Goal: Information Seeking & Learning: Learn about a topic

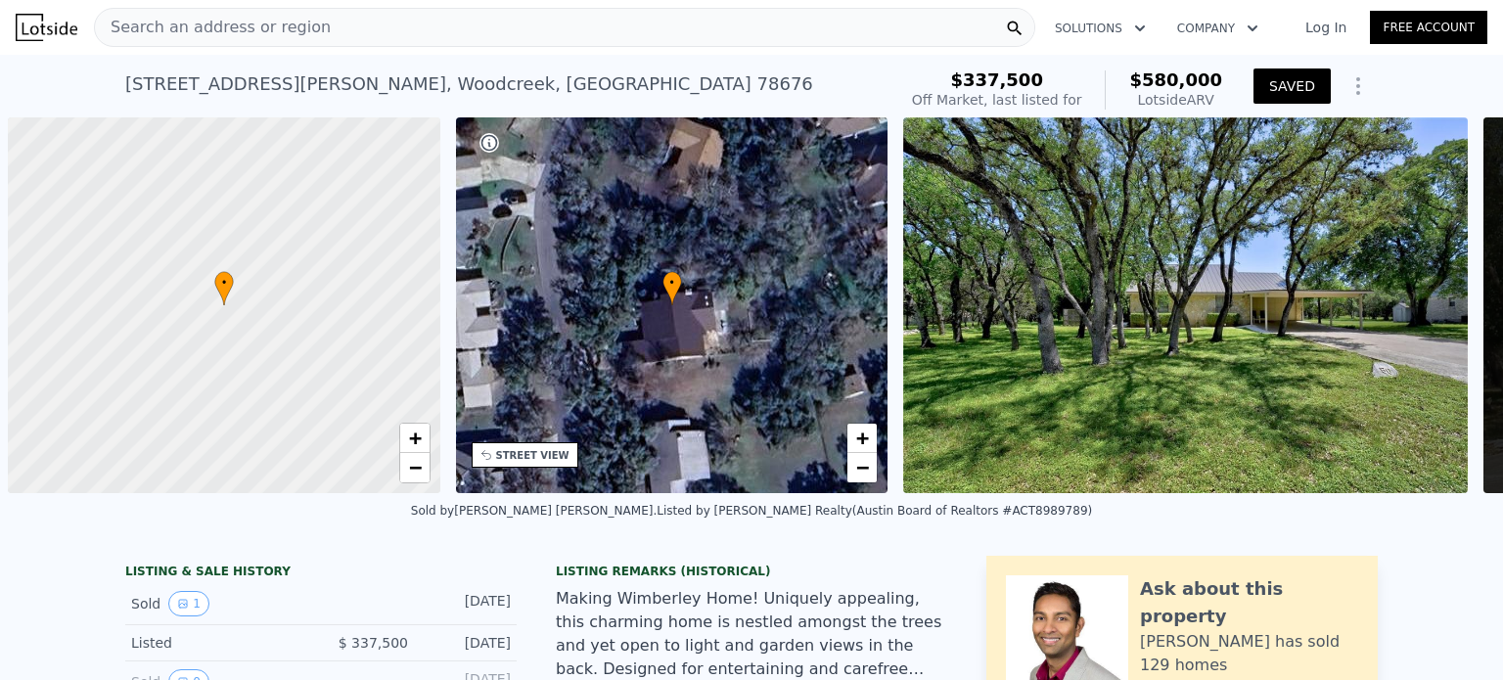
click at [216, 23] on span "Search an address or region" at bounding box center [213, 27] width 236 height 23
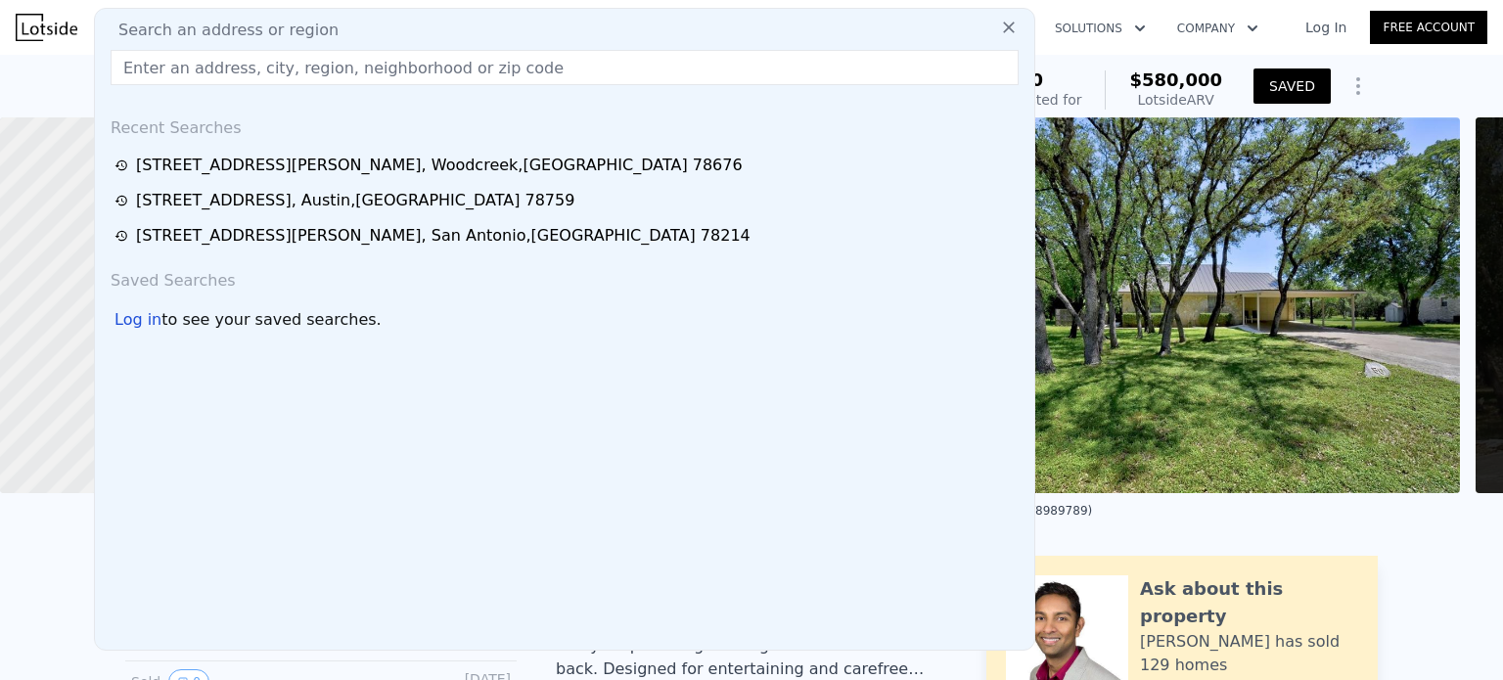
type input "1783"
checkbox input "true"
type input "$ 571,000"
type input "$ 177,220"
drag, startPoint x: 216, startPoint y: 23, endPoint x: 157, endPoint y: 70, distance: 76.6
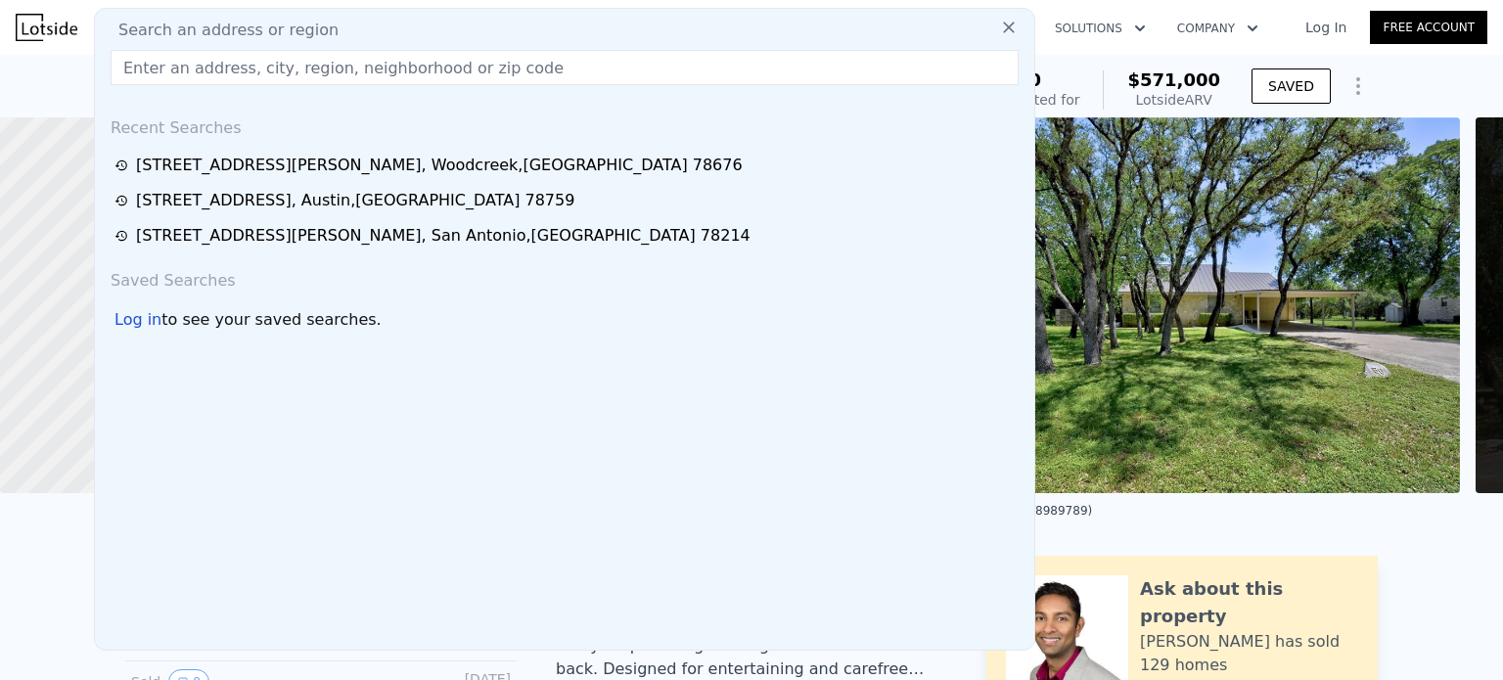
click at [157, 70] on input "text" at bounding box center [565, 67] width 908 height 35
paste input "[STREET_ADDRESS]"
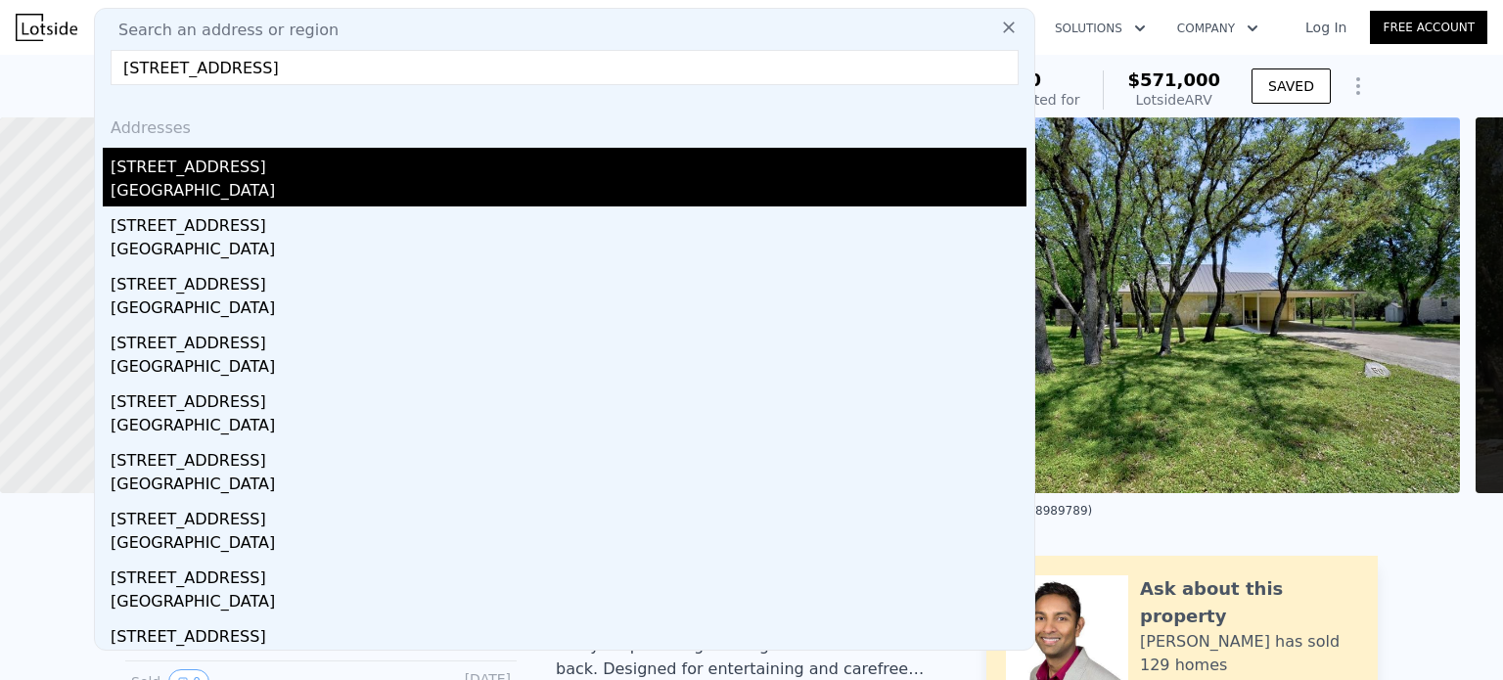
type input "[STREET_ADDRESS]"
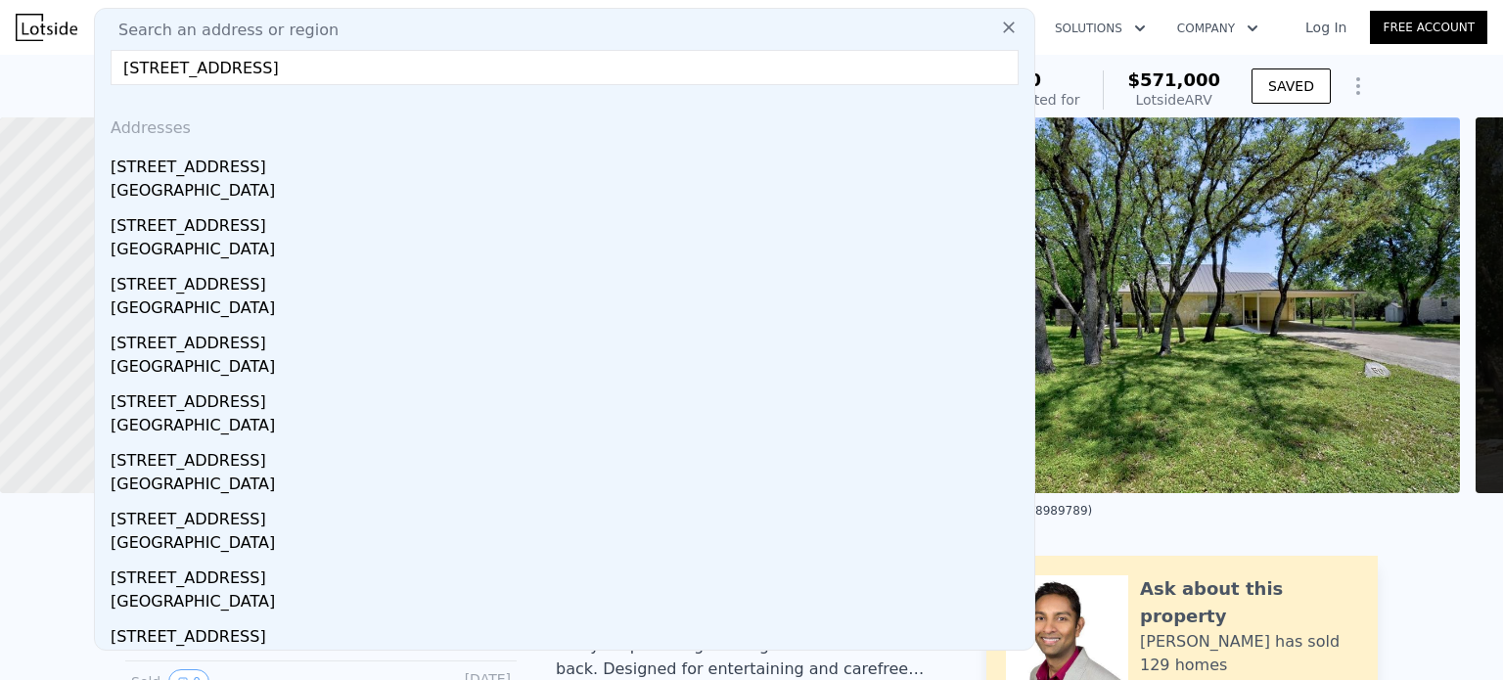
drag, startPoint x: 246, startPoint y: 187, endPoint x: 356, endPoint y: 167, distance: 112.3
click at [246, 187] on div "[GEOGRAPHIC_DATA]" at bounding box center [569, 192] width 916 height 27
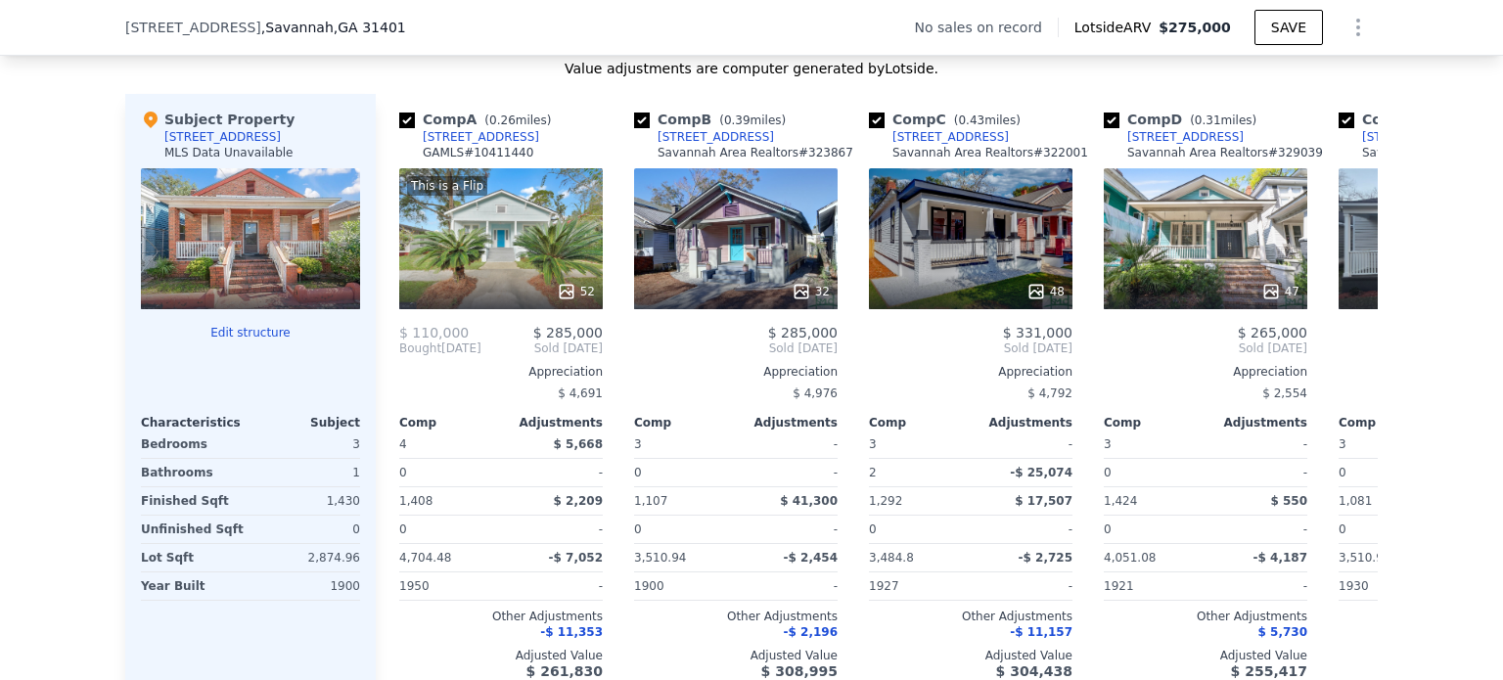
scroll to position [1884, 0]
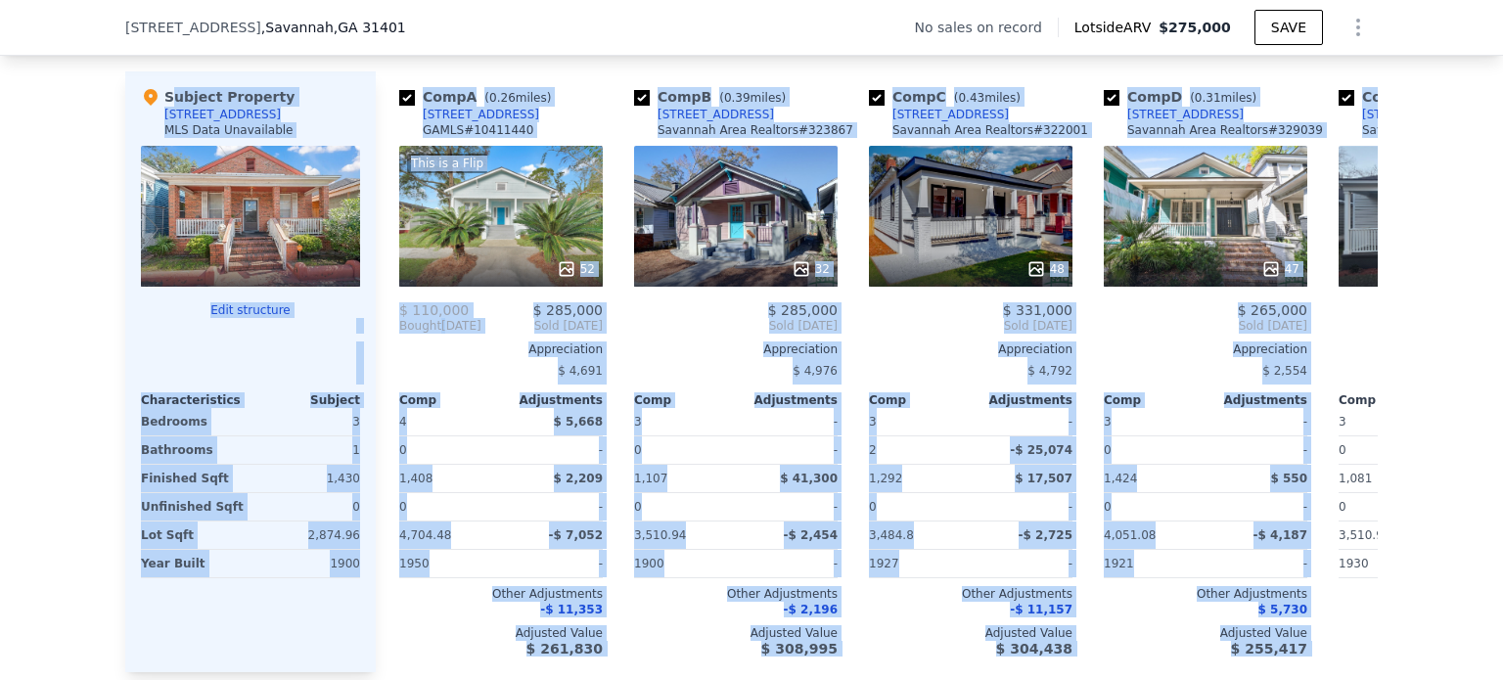
drag, startPoint x: 100, startPoint y: 97, endPoint x: 1502, endPoint y: 244, distance: 1410.2
click at [1502, 244] on div "Search an address or region Solutions Company Open main menu Log In Free Accoun…" at bounding box center [751, 340] width 1503 height 680
copy div "Loremip Dolorsit 604 A 58co Ad ELI Sedd Eiusmodtemp Inci utlaboree Doloremagnaa…"
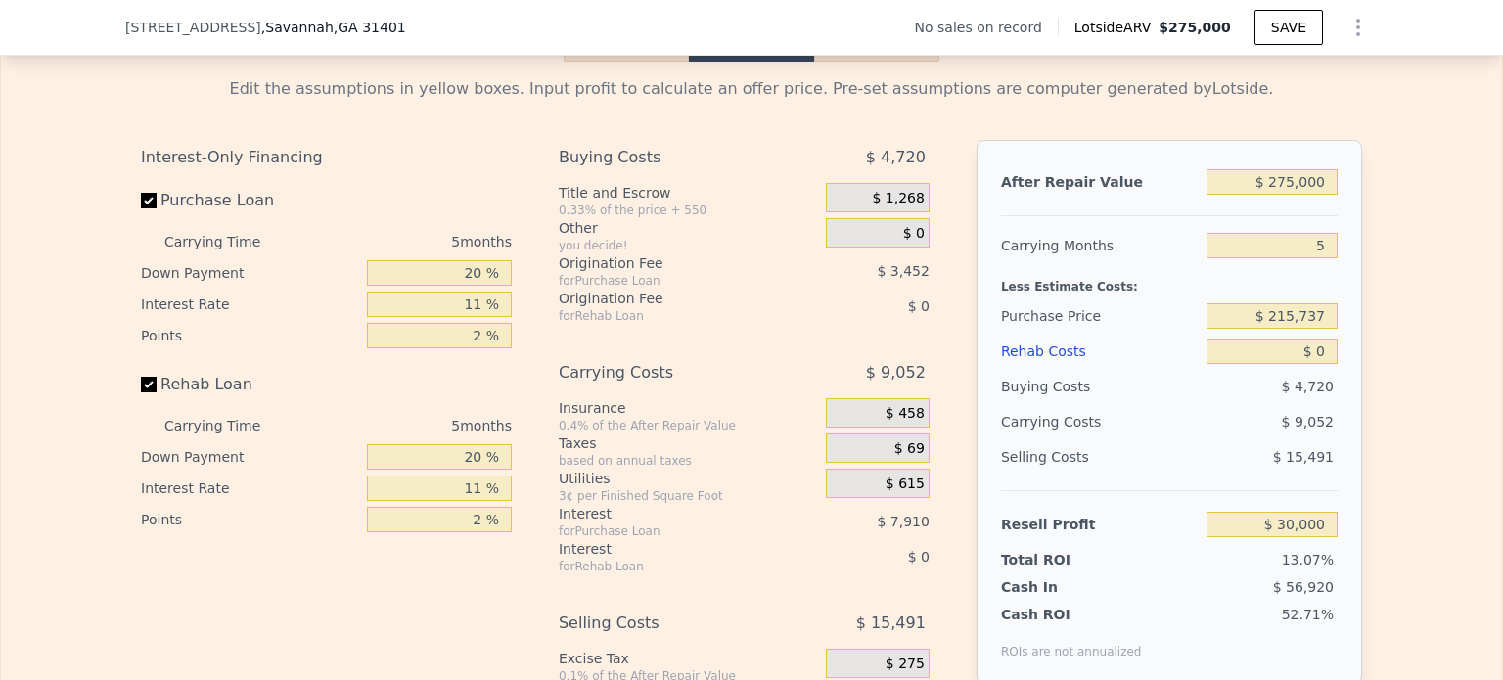
scroll to position [2698, 0]
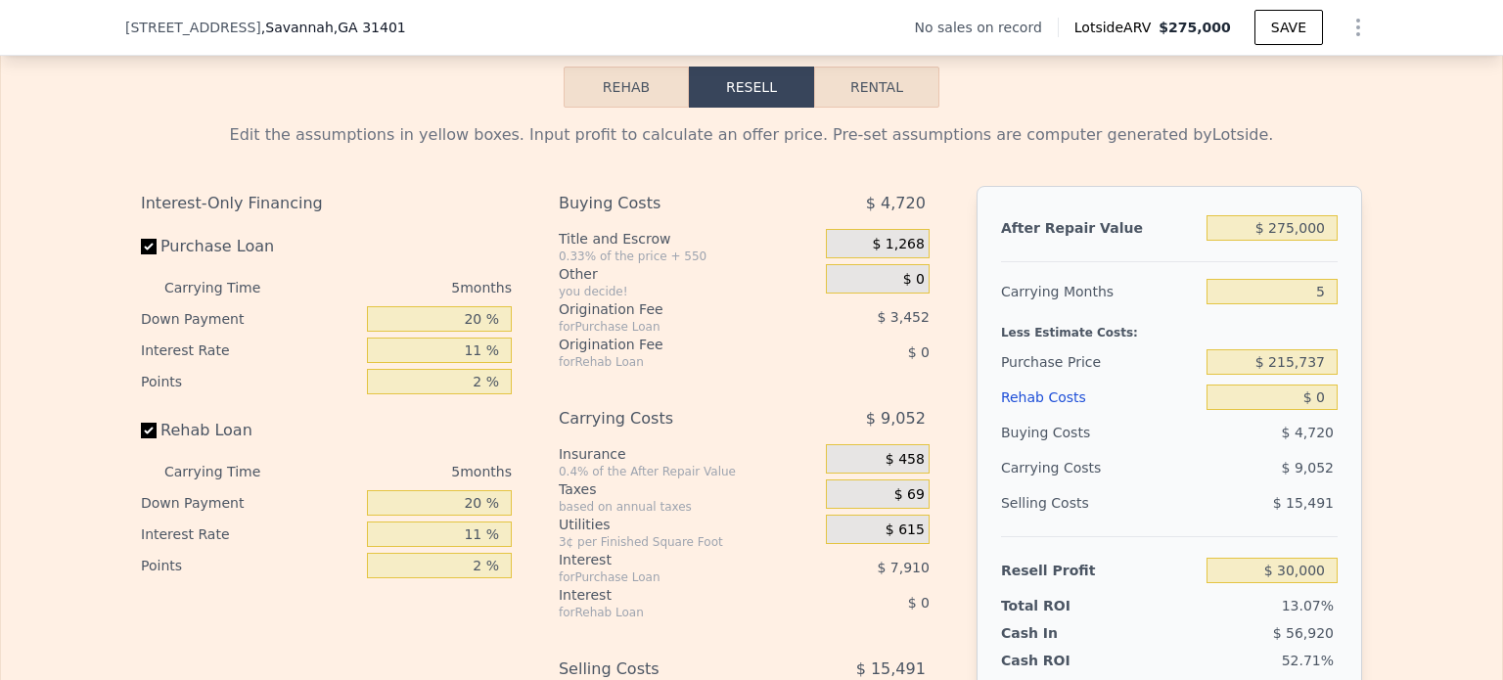
click at [902, 105] on button "Rental" at bounding box center [876, 87] width 125 height 41
select select "30"
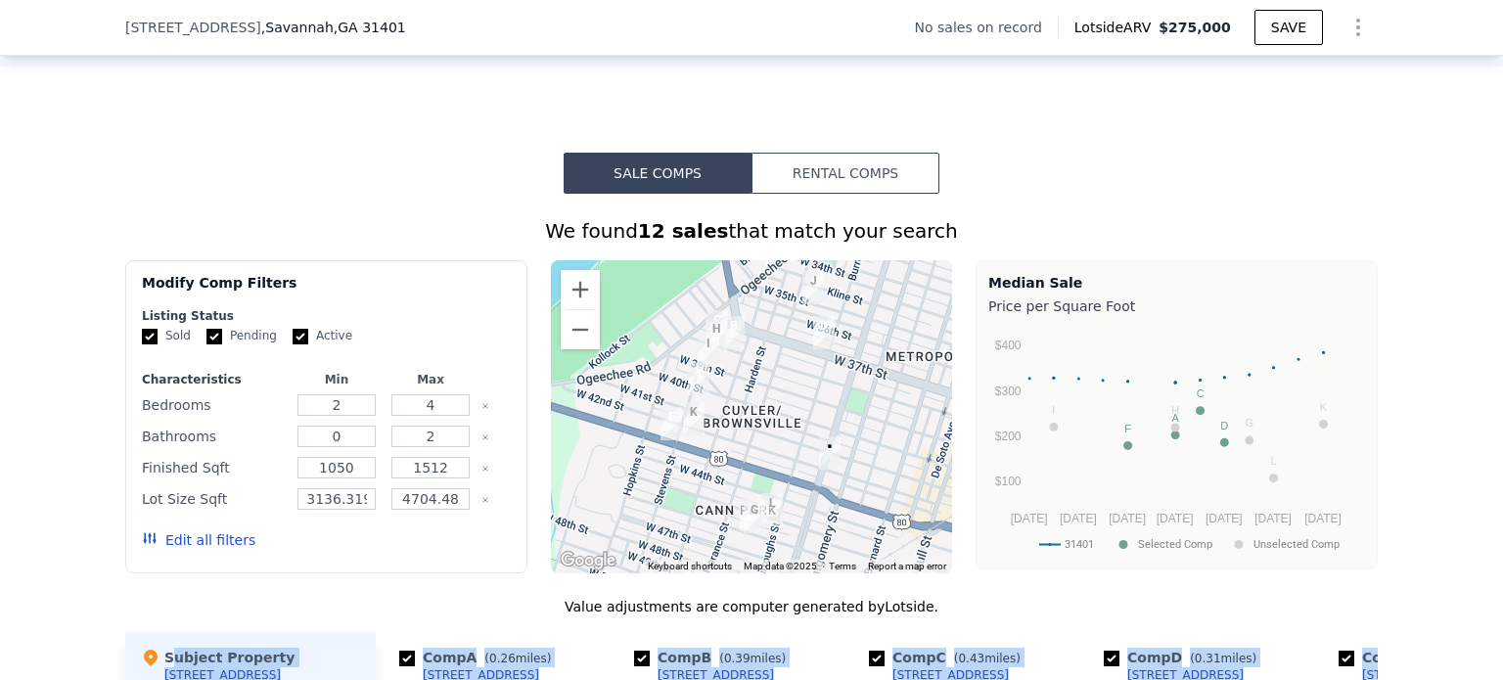
scroll to position [1315, 0]
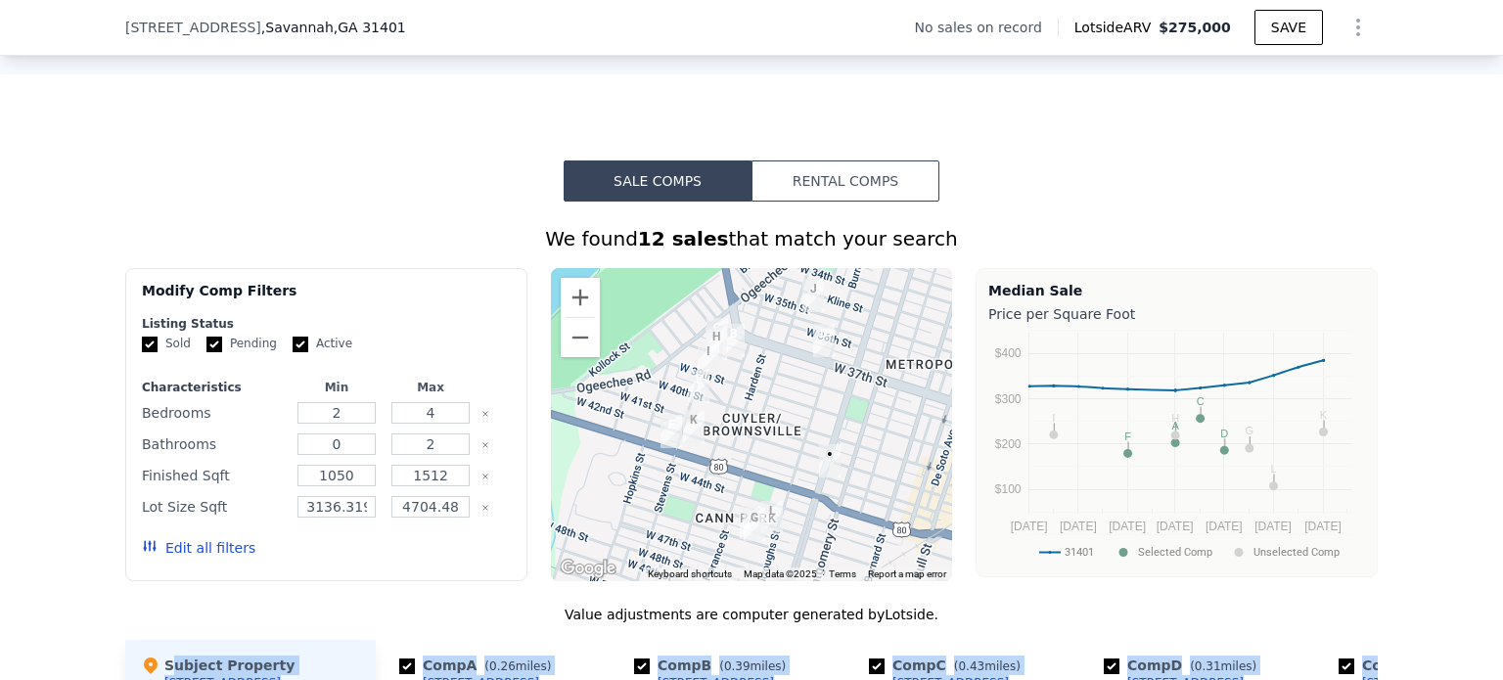
click at [869, 196] on button "Rental Comps" at bounding box center [846, 181] width 188 height 41
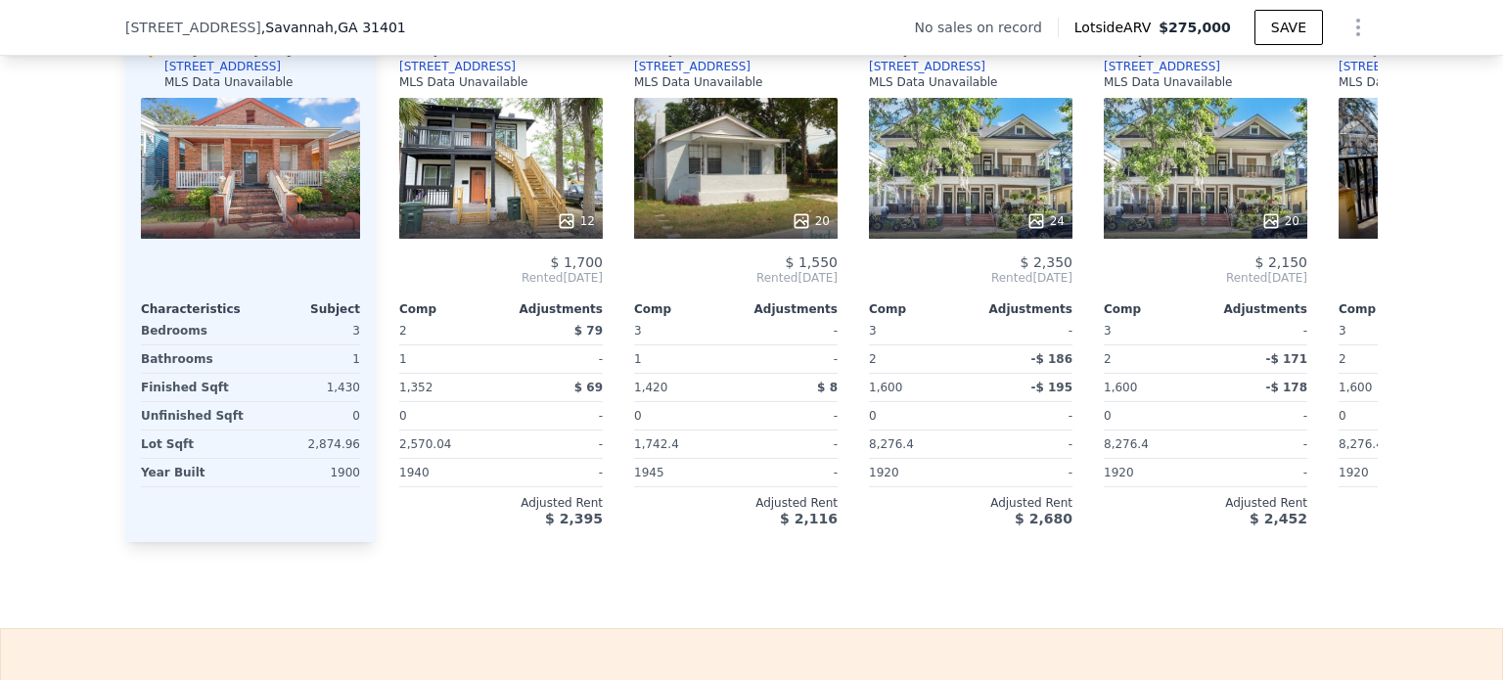
scroll to position [1923, 0]
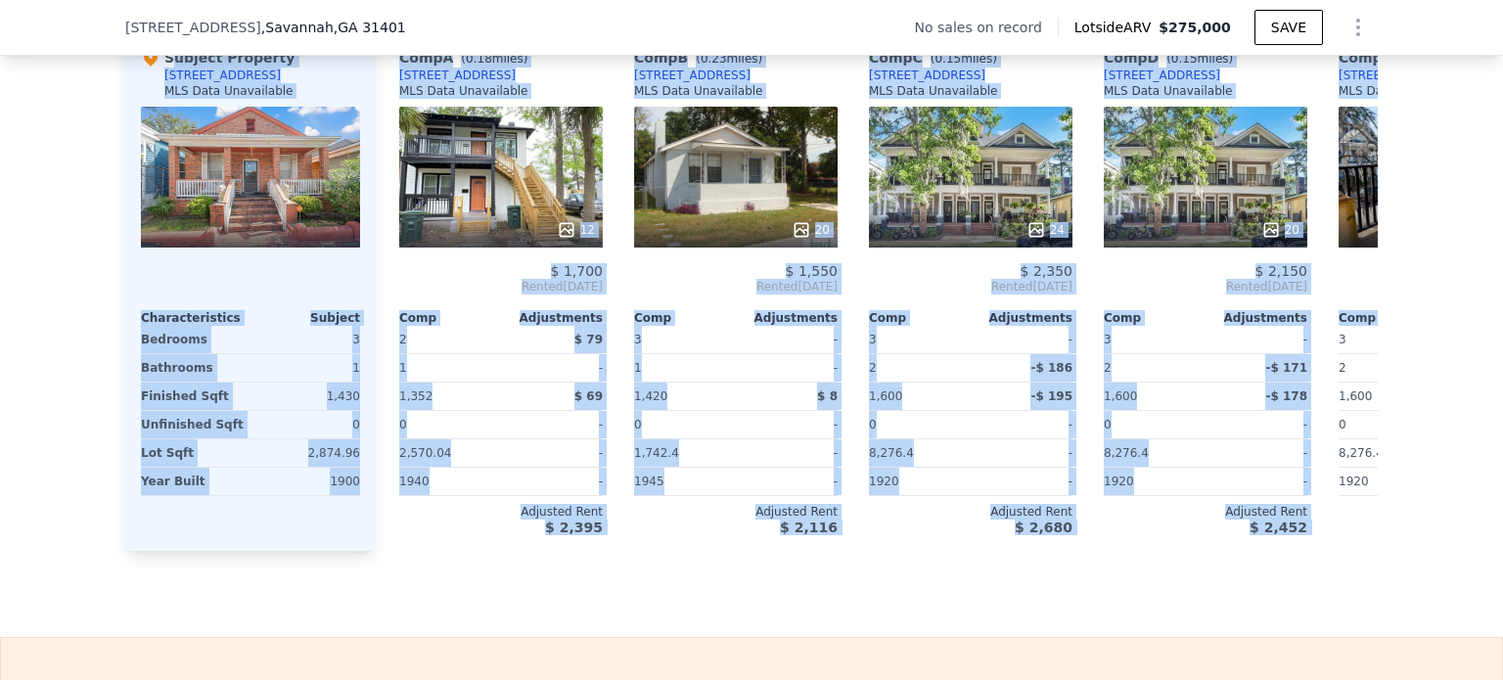
drag, startPoint x: 90, startPoint y: 105, endPoint x: 1494, endPoint y: 328, distance: 1421.1
click at [1494, 328] on div "Search an address or region Solutions Company Open main menu Log In Free Accoun…" at bounding box center [751, 340] width 1503 height 680
copy div "Subject Property [STREET_ADDRESS] MLS Data Unavailable Characteristics Subject …"
